Goal: Transaction & Acquisition: Book appointment/travel/reservation

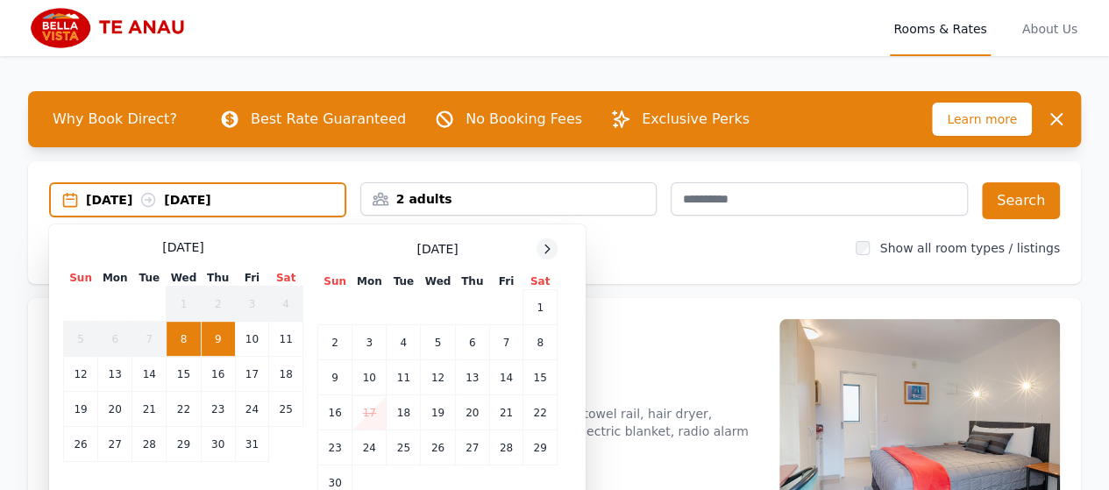
click at [546, 253] on icon at bounding box center [547, 249] width 14 height 14
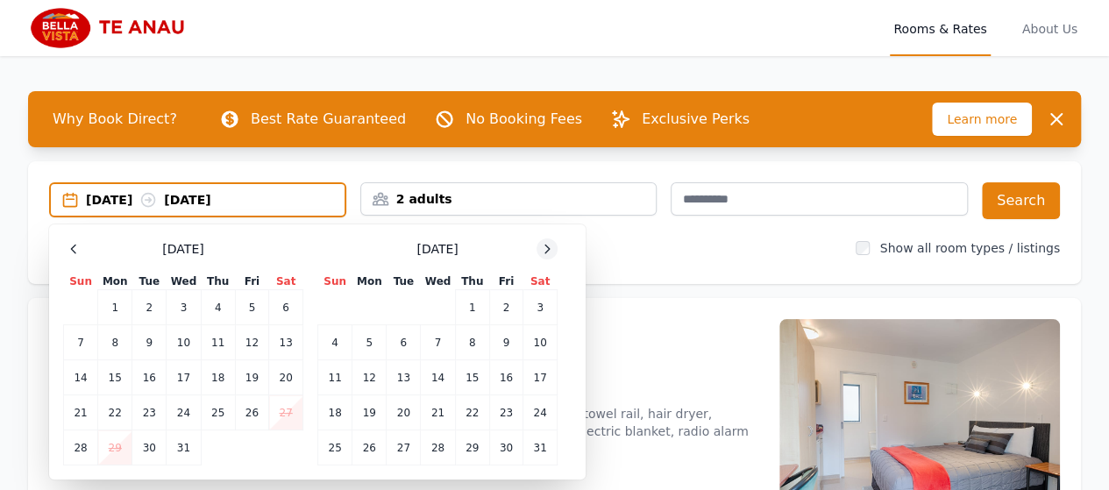
click at [546, 253] on icon at bounding box center [547, 249] width 14 height 14
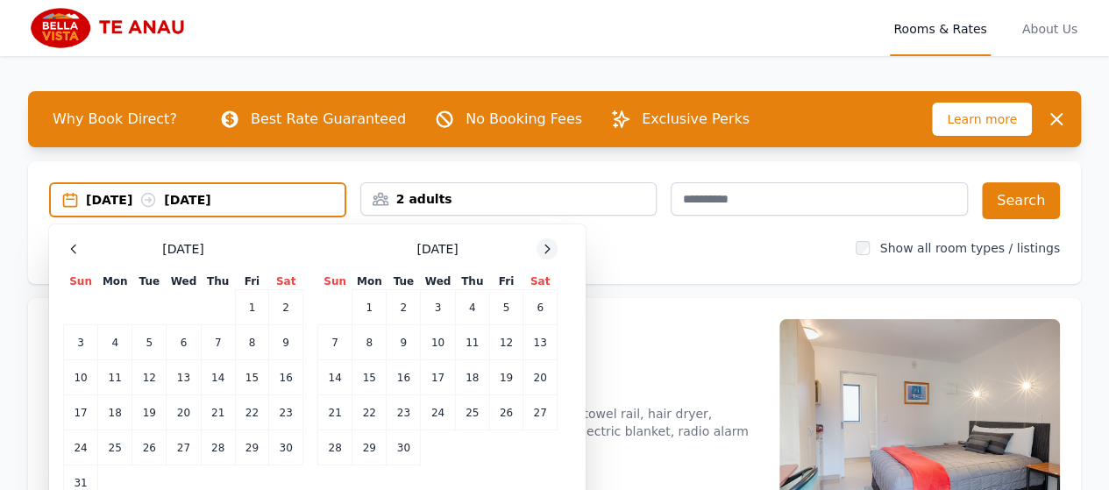
click at [546, 253] on icon at bounding box center [547, 249] width 14 height 14
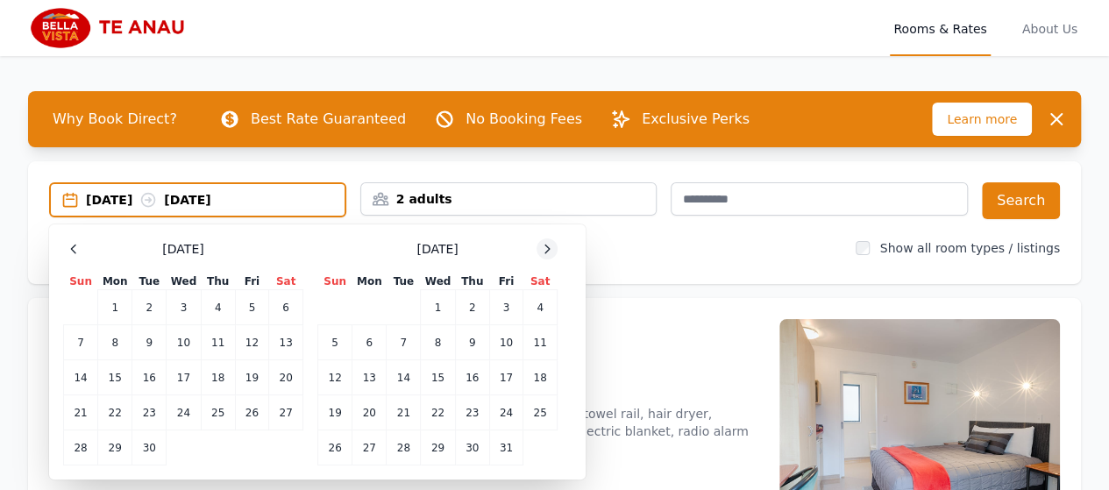
click at [546, 253] on icon at bounding box center [547, 249] width 14 height 14
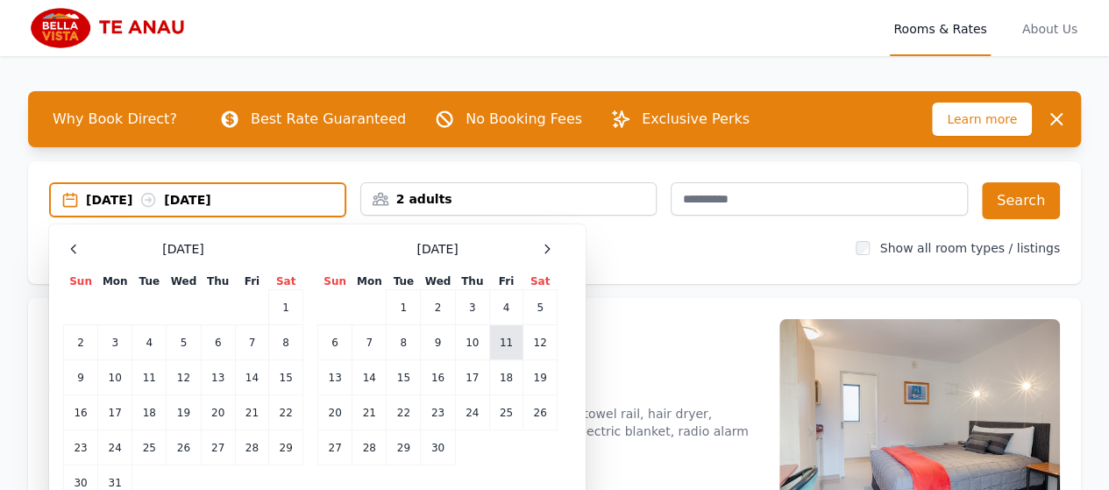
click at [505, 334] on td "11" at bounding box center [505, 342] width 33 height 35
click at [340, 371] on td "13" at bounding box center [335, 377] width 34 height 35
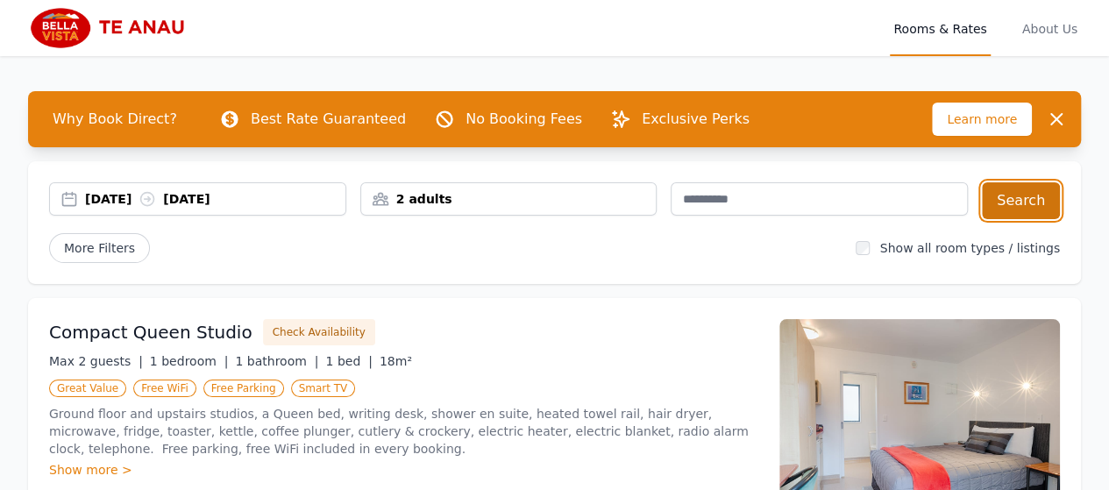
click at [1025, 197] on button "Search" at bounding box center [1021, 200] width 78 height 37
